Goal: Find specific page/section: Find specific page/section

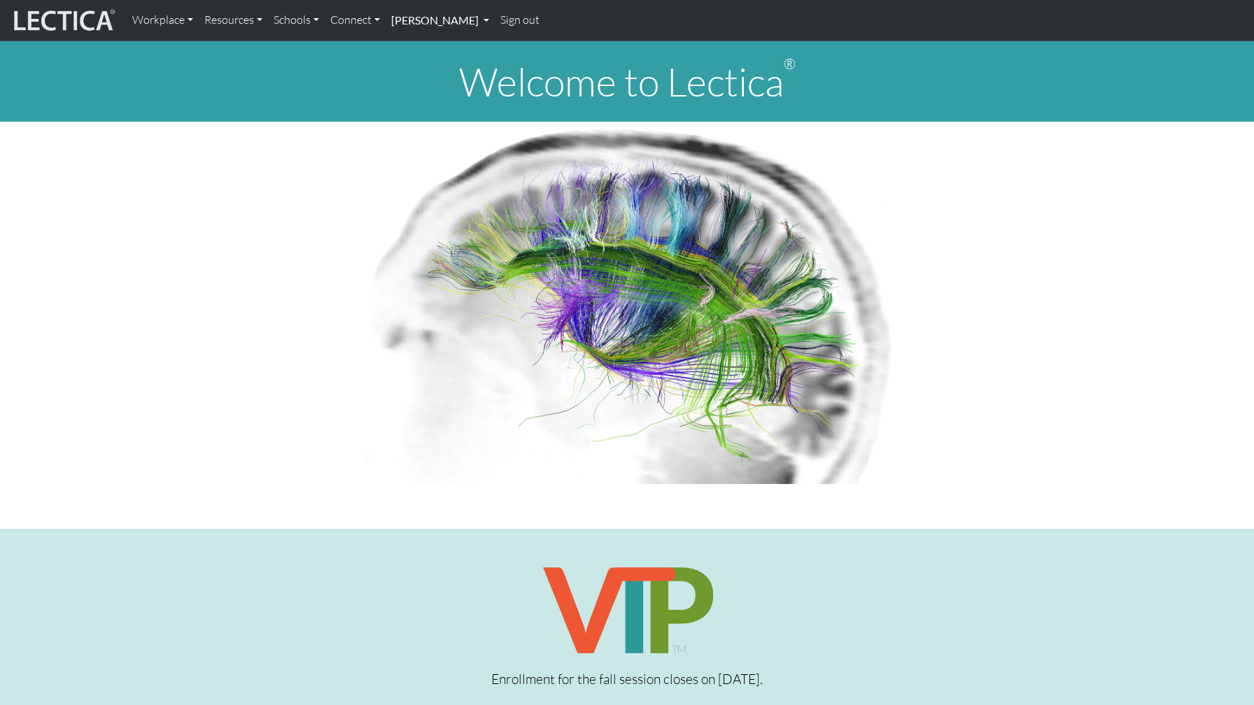
click at [435, 17] on link "[PERSON_NAME]" at bounding box center [440, 20] width 109 height 29
click at [425, 20] on link "[PERSON_NAME]" at bounding box center [440, 20] width 109 height 29
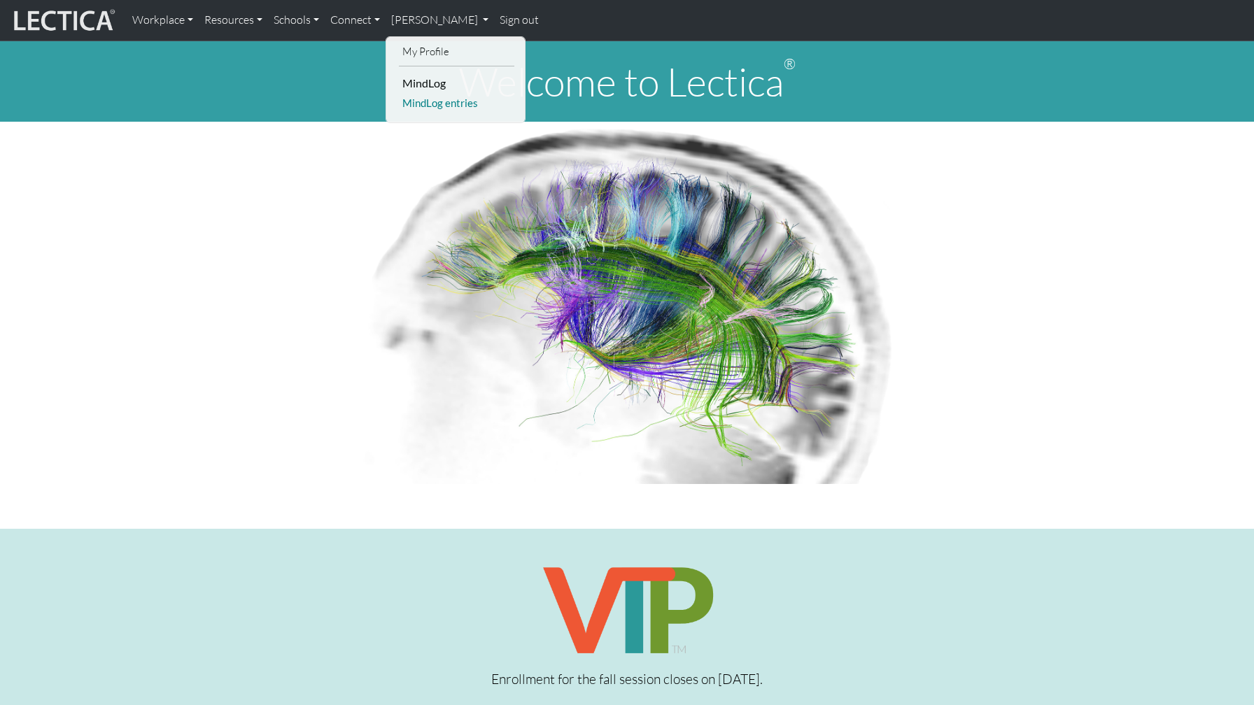
click at [428, 102] on link "MindLog entries" at bounding box center [456, 102] width 115 height 17
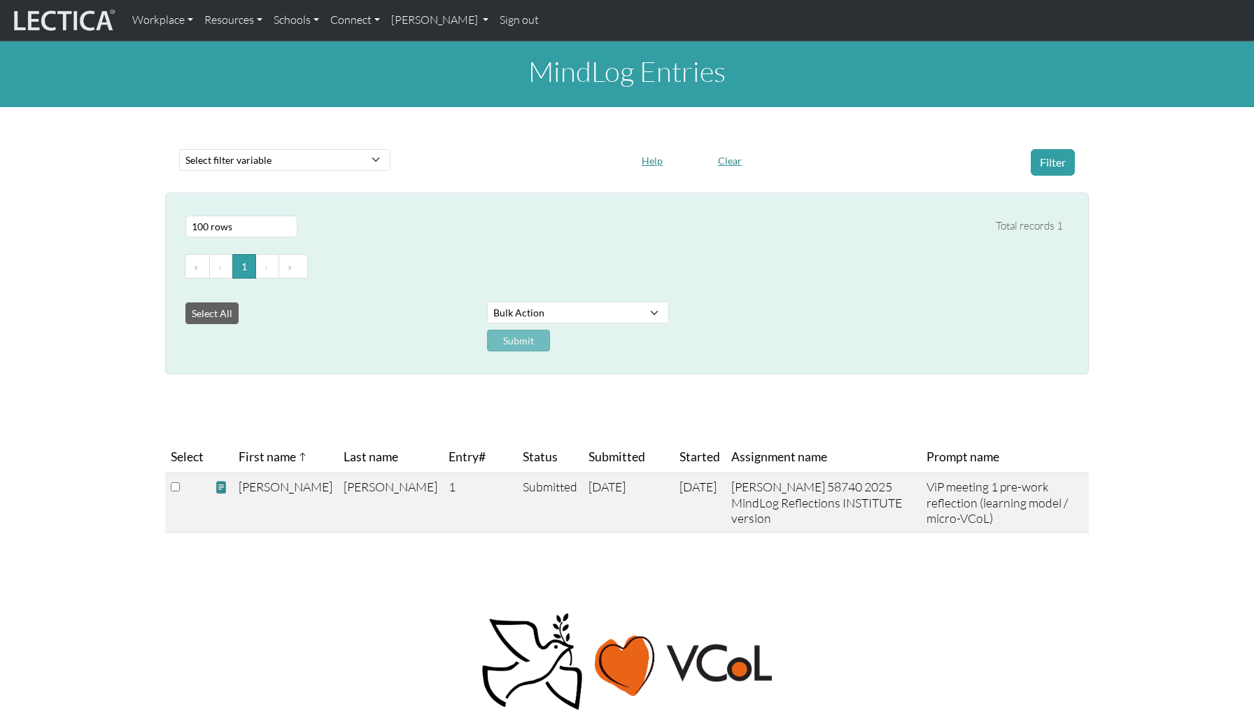
select select "100"
click at [222, 484] on span at bounding box center [221, 487] width 13 height 15
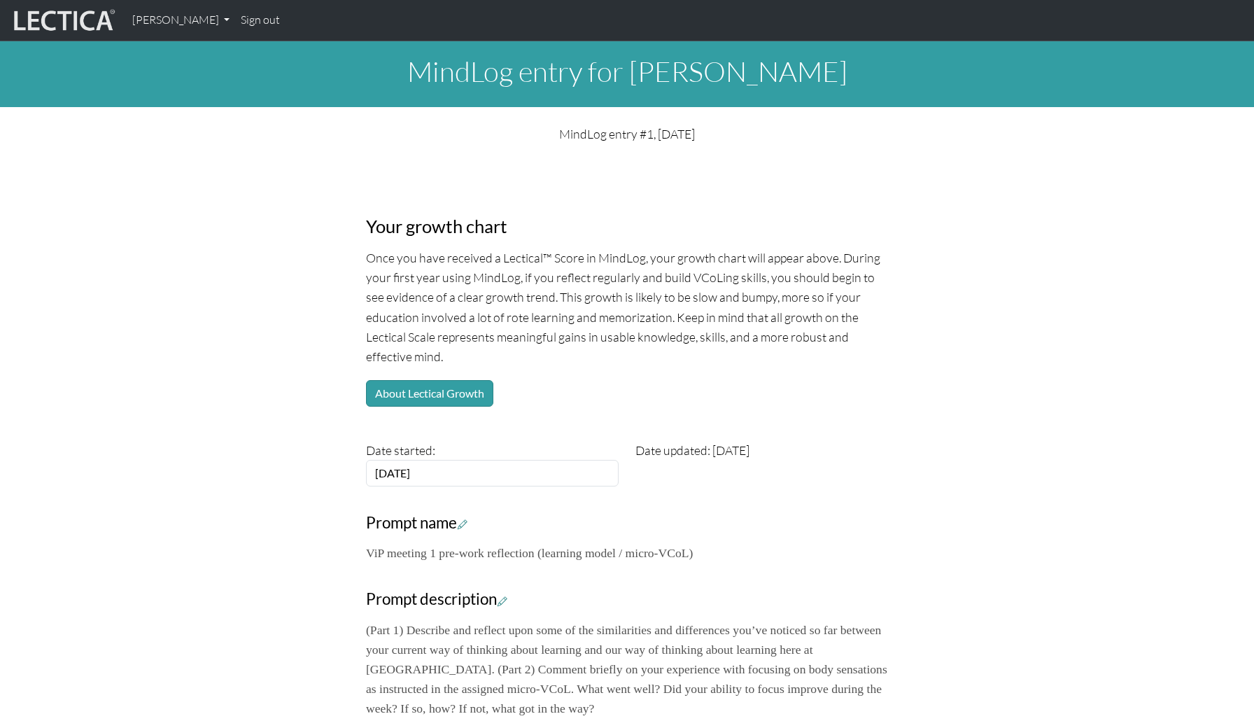
click at [83, 17] on img at bounding box center [62, 20] width 105 height 27
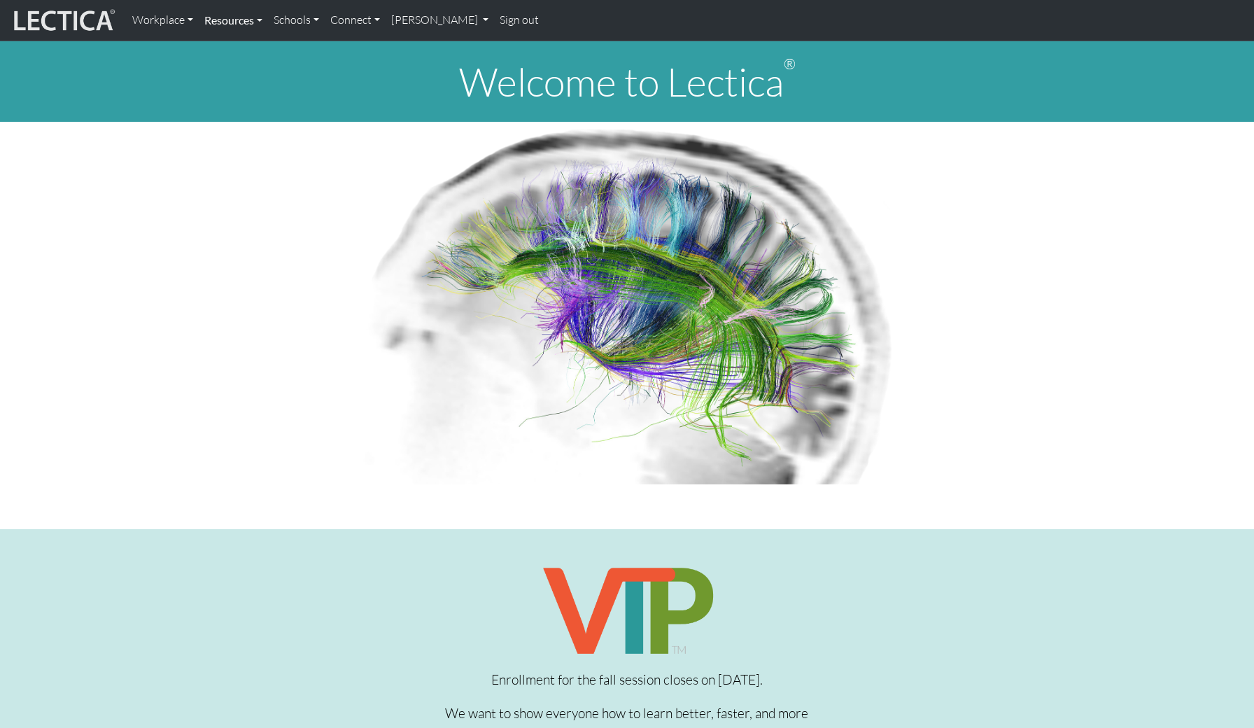
click at [252, 22] on link "Resources" at bounding box center [233, 20] width 69 height 29
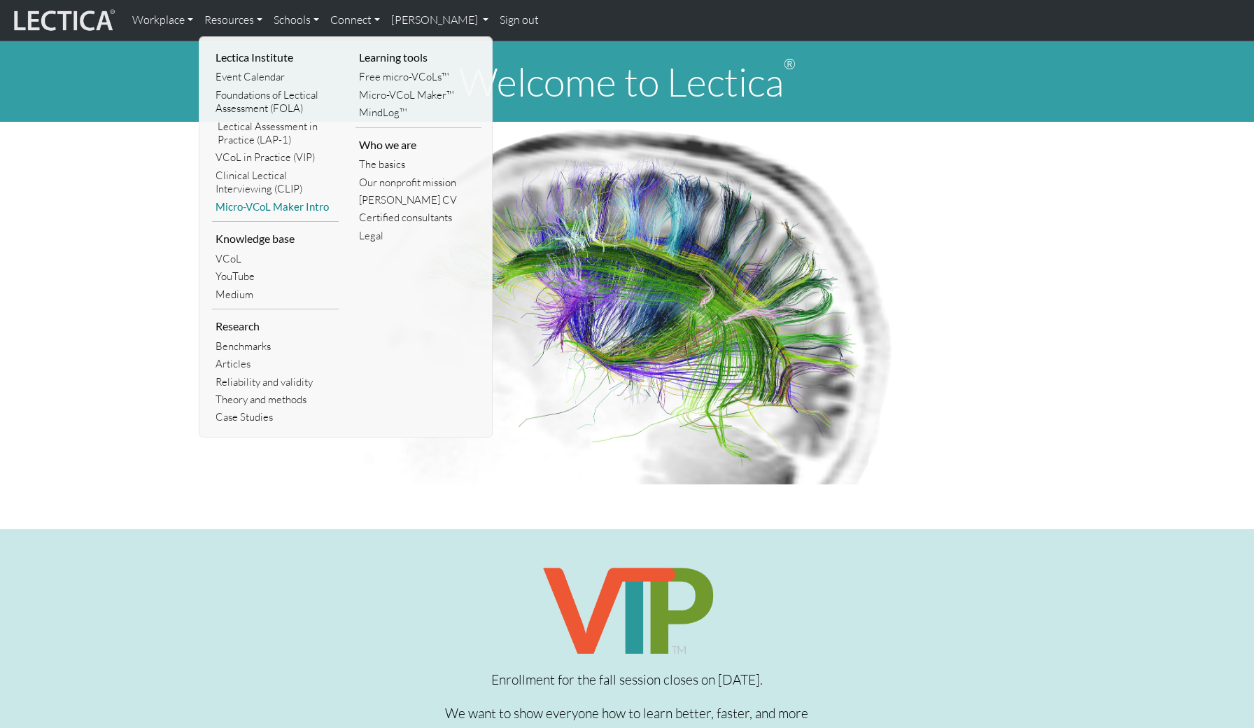
click at [287, 209] on link "Micro-VCoL Maker Intro" at bounding box center [275, 206] width 127 height 17
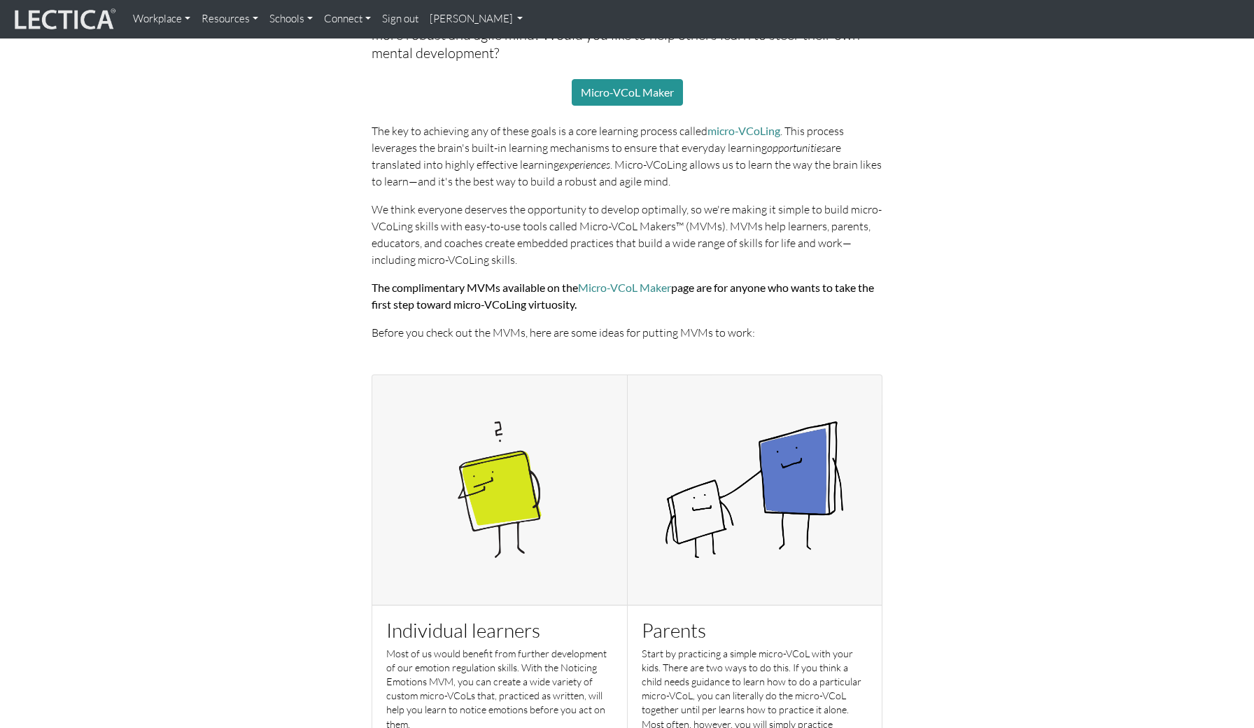
scroll to position [132, 0]
click at [750, 130] on link "micro-VCoLing" at bounding box center [744, 128] width 73 height 13
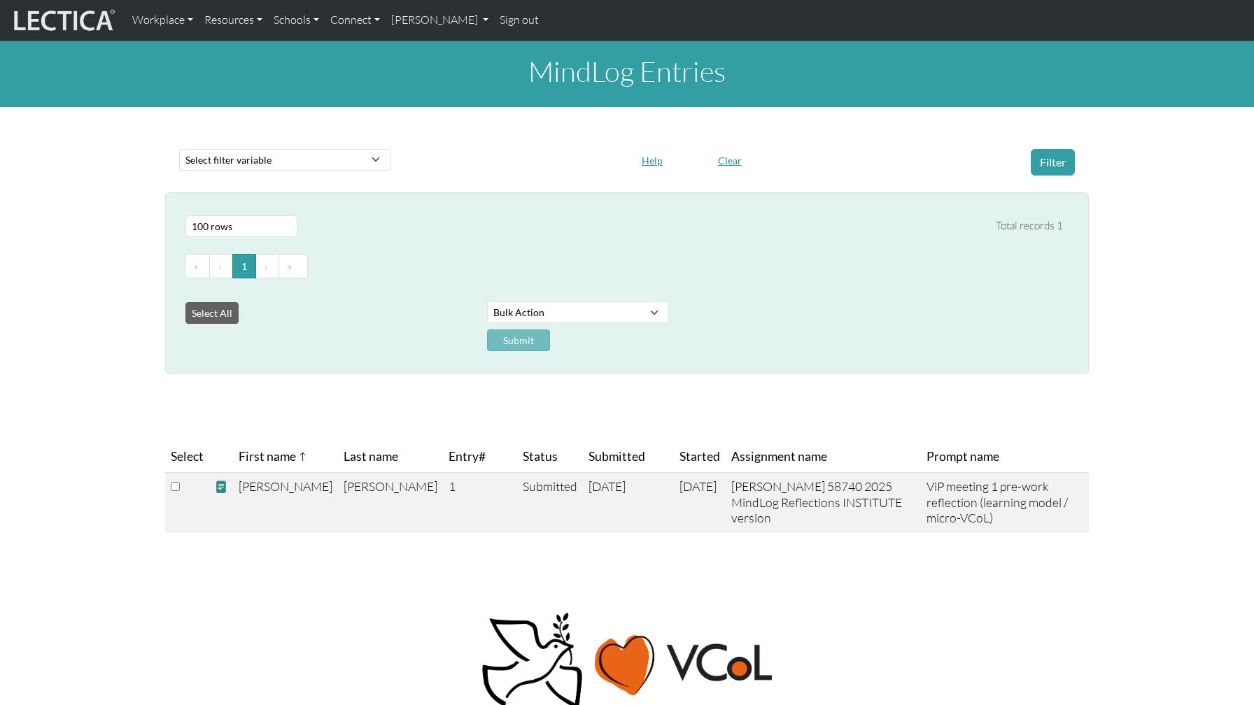
select select "100"
